Goal: Transaction & Acquisition: Purchase product/service

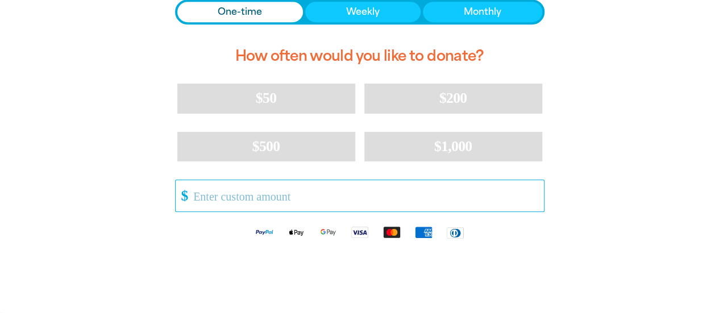
click at [258, 194] on input "Other Amount" at bounding box center [364, 195] width 358 height 31
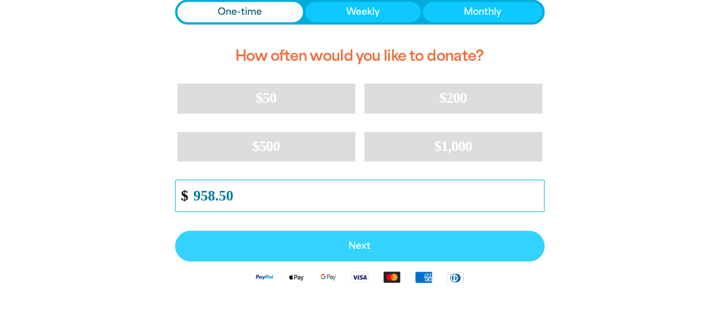
type input "958.50"
click at [332, 241] on span "Next" at bounding box center [359, 245] width 344 height 9
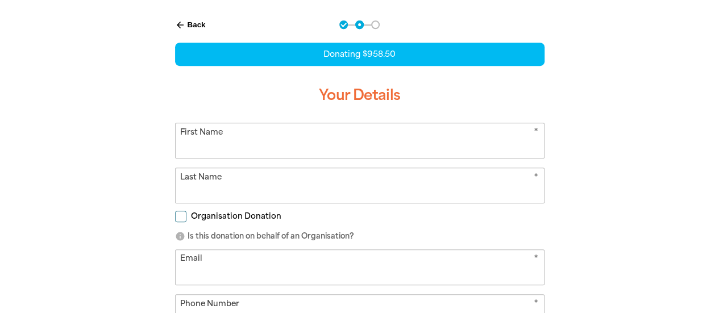
scroll to position [237, 0]
select select "AU"
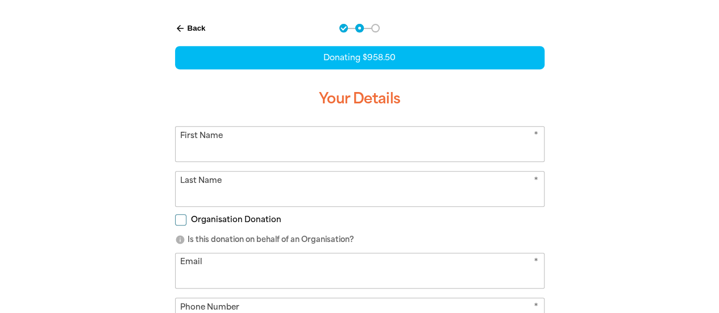
click at [345, 140] on input "First Name" at bounding box center [360, 144] width 368 height 35
type input "Paria"
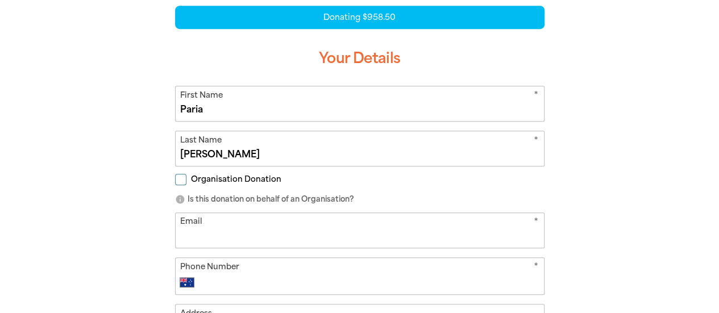
scroll to position [351, 0]
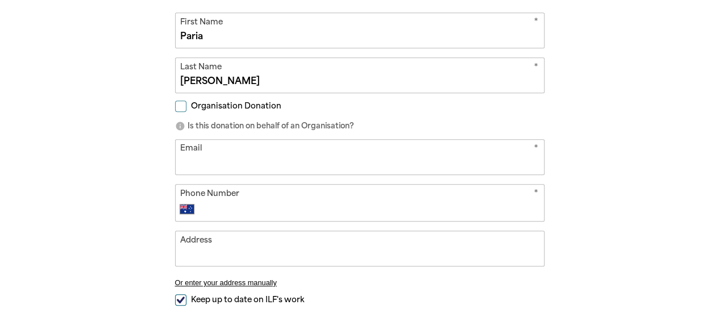
type input "[PERSON_NAME]"
click at [302, 164] on input "Email" at bounding box center [360, 157] width 368 height 35
paste input "Indigenous Literacy Day"
type input "Indigenous Literacy Day"
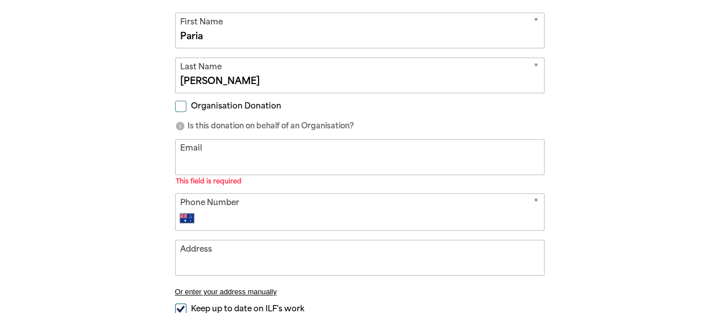
click at [252, 165] on input "Email" at bounding box center [360, 157] width 368 height 35
paste input "[EMAIL_ADDRESS][PERSON_NAME][DOMAIN_NAME]"
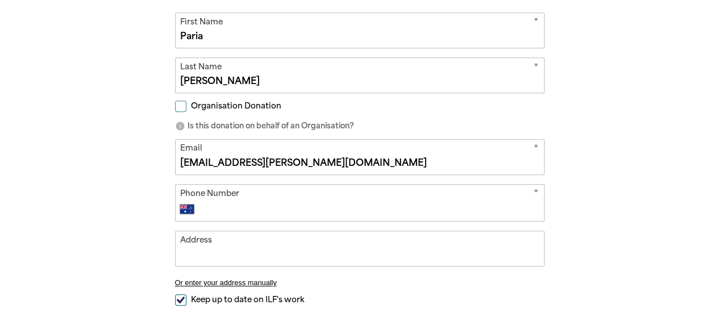
type input "[EMAIL_ADDRESS][PERSON_NAME][DOMAIN_NAME]"
click at [247, 199] on div "* Phone Number International [GEOGRAPHIC_DATA] [GEOGRAPHIC_DATA] [GEOGRAPHIC_DA…" at bounding box center [359, 202] width 369 height 37
click at [247, 207] on input "Phone Number" at bounding box center [371, 209] width 336 height 14
type input "[PHONE_NUMBER]"
click at [218, 243] on input "Address" at bounding box center [360, 248] width 368 height 35
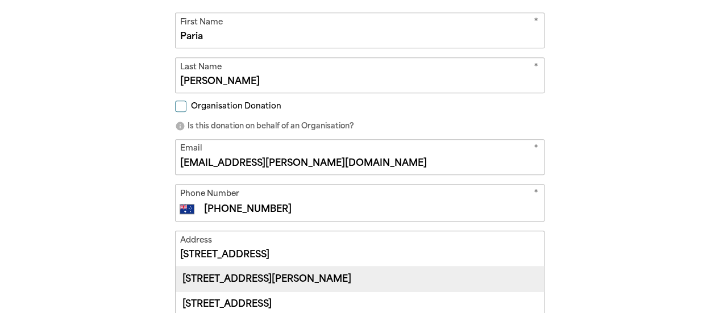
click at [326, 269] on div "[STREET_ADDRESS][PERSON_NAME]" at bounding box center [360, 278] width 368 height 24
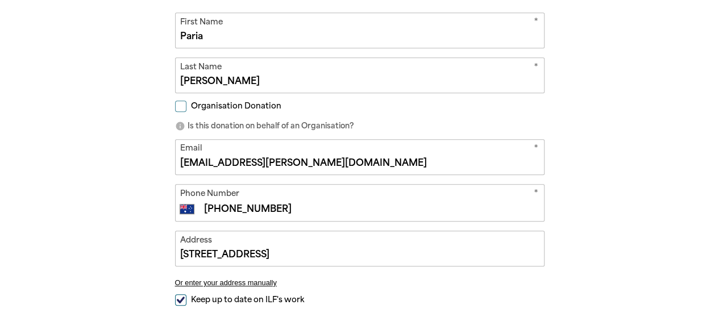
type input "[STREET_ADDRESS][PERSON_NAME]"
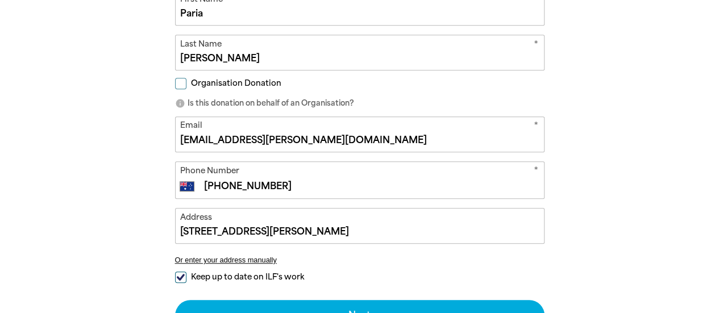
scroll to position [408, 0]
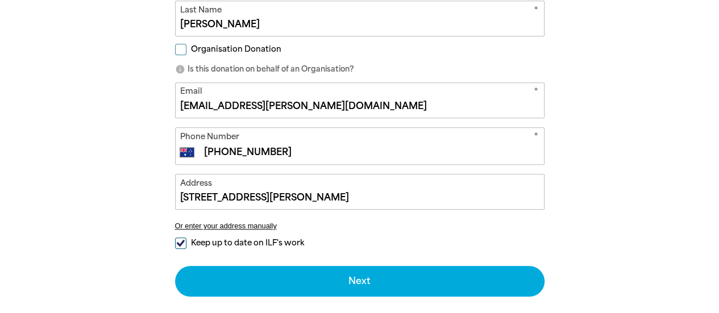
click at [191, 240] on span "Keep up to date on ILF's work" at bounding box center [247, 242] width 113 height 11
click at [186, 240] on input "Keep up to date on ILF's work" at bounding box center [180, 242] width 11 height 11
checkbox input "false"
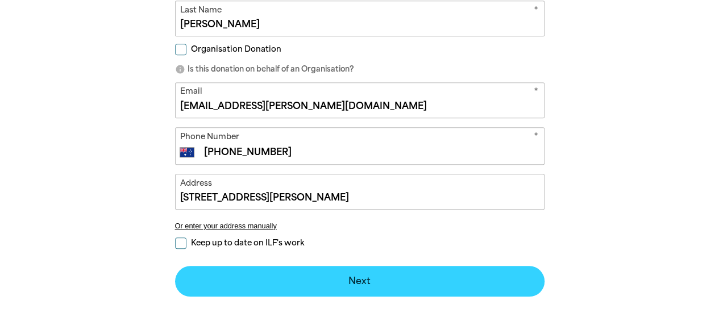
click at [302, 273] on button "Next chevron_right" at bounding box center [359, 281] width 369 height 31
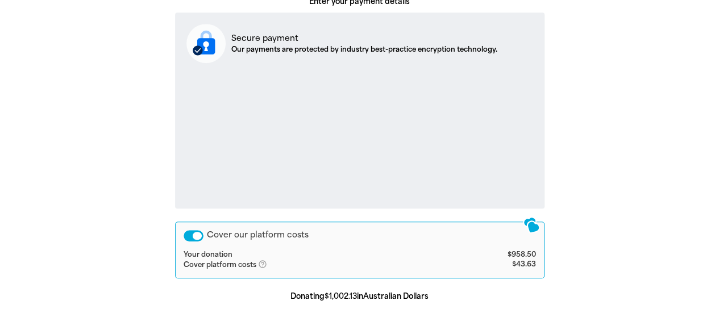
click at [195, 238] on div "Cover our platform costs" at bounding box center [193, 235] width 20 height 11
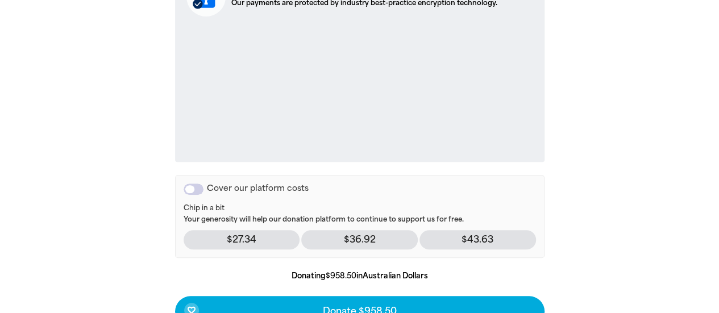
scroll to position [521, 0]
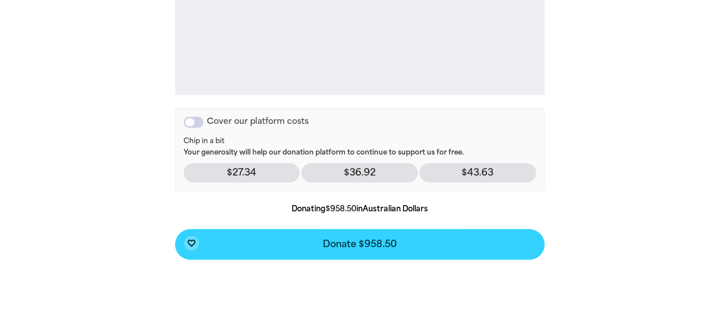
click at [331, 241] on span "Donate $958.50" at bounding box center [360, 244] width 74 height 9
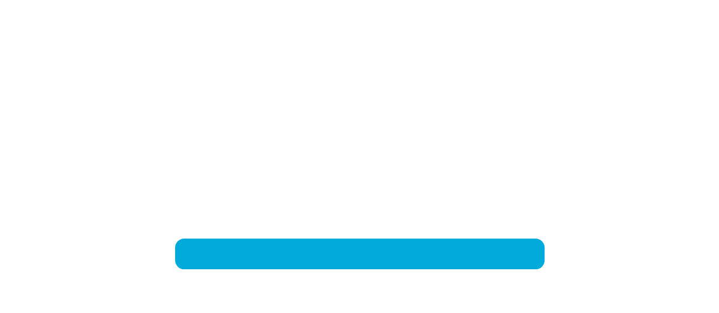
scroll to position [237, 0]
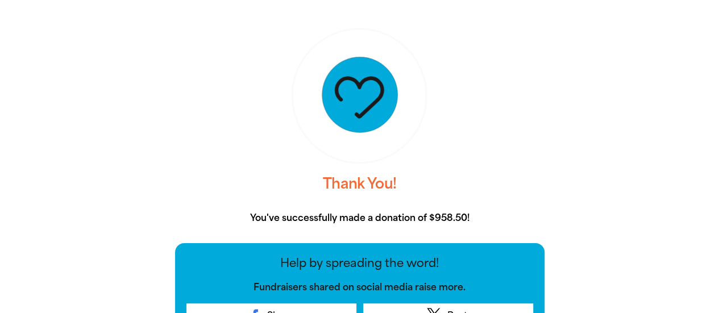
drag, startPoint x: 448, startPoint y: 140, endPoint x: 395, endPoint y: 69, distance: 88.2
click at [448, 139] on div at bounding box center [359, 95] width 369 height 142
